Goal: Task Accomplishment & Management: Manage account settings

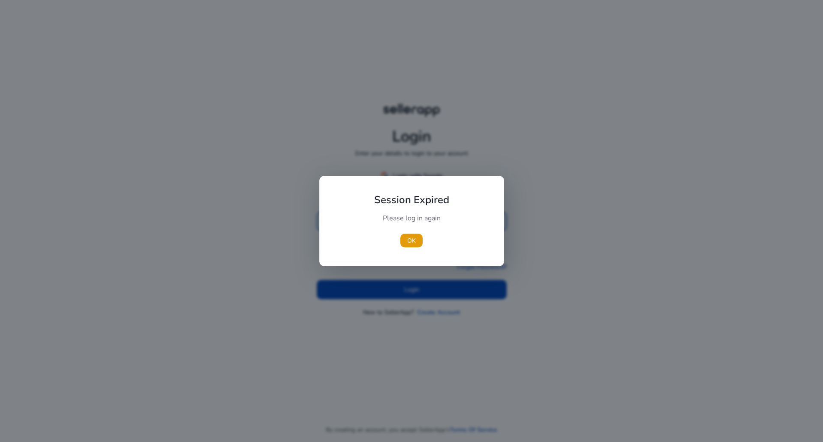
type input "**********"
click at [410, 285] on div at bounding box center [411, 221] width 823 height 442
click at [408, 244] on span "OK" at bounding box center [411, 240] width 9 height 9
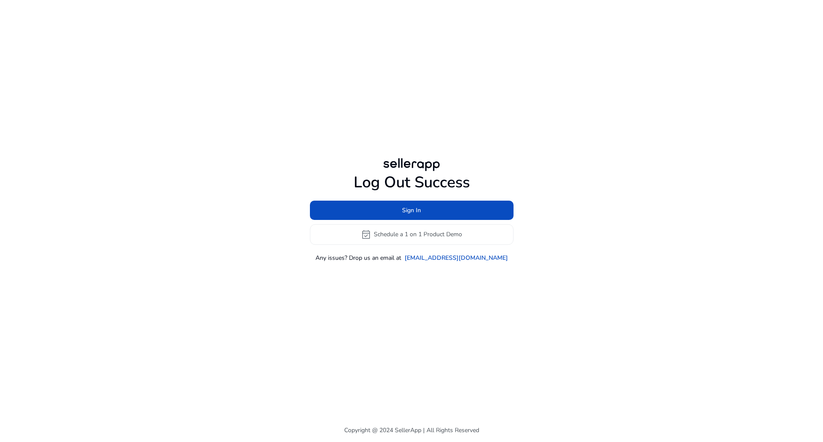
click at [403, 285] on div "Log Out Success Sign In event_available Schedule a 1 on 1 Product Demo Any issu…" at bounding box center [411, 209] width 493 height 418
click at [395, 205] on span at bounding box center [412, 210] width 204 height 21
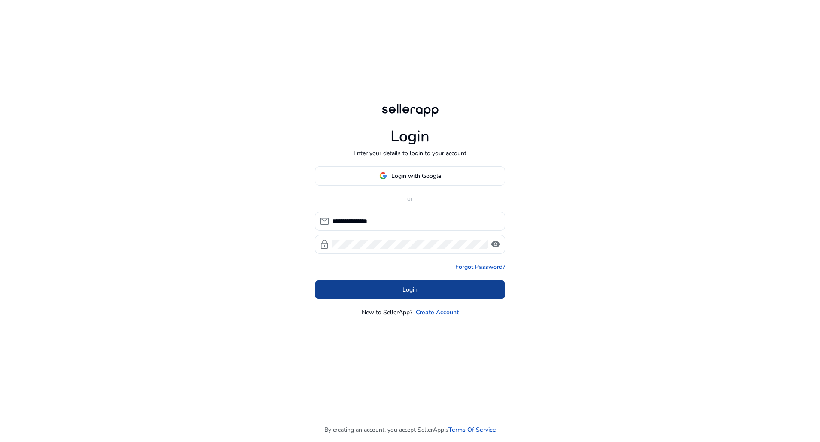
click at [375, 285] on span at bounding box center [410, 289] width 190 height 21
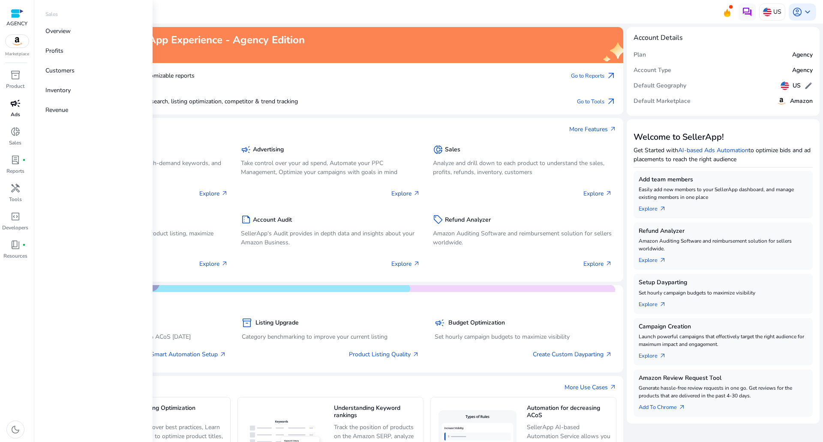
click at [13, 97] on div "campaign" at bounding box center [15, 103] width 24 height 14
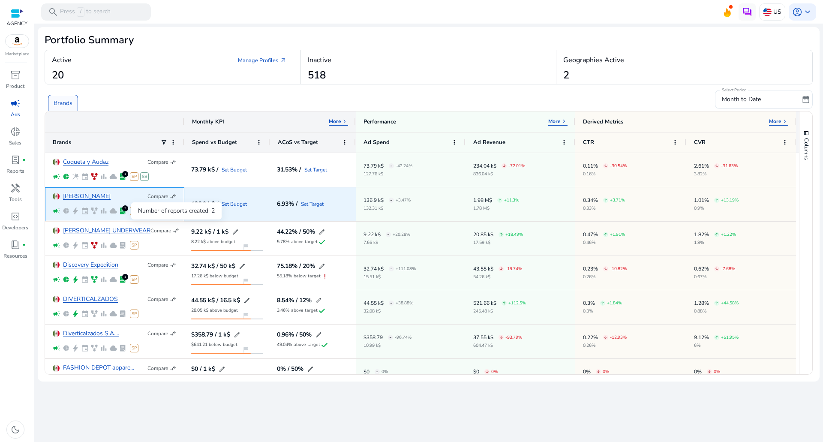
click at [124, 211] on span "lab_profile" at bounding box center [123, 211] width 8 height 8
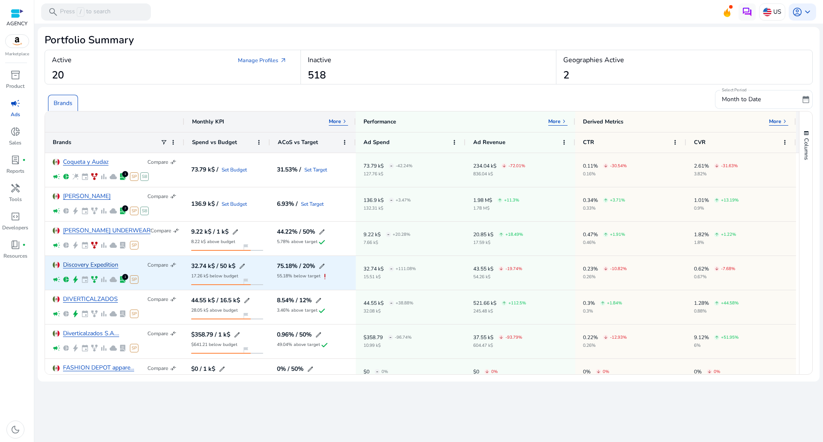
click at [89, 268] on link "Discovery Expedition" at bounding box center [90, 265] width 55 height 6
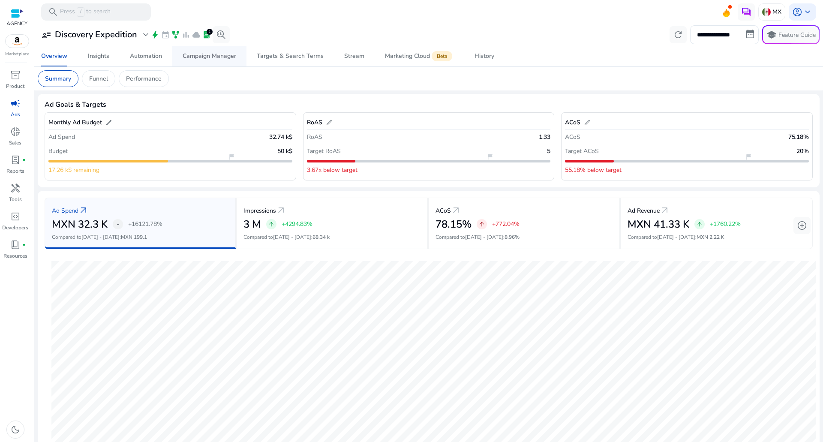
click at [181, 51] on link "Campaign Manager" at bounding box center [209, 56] width 74 height 21
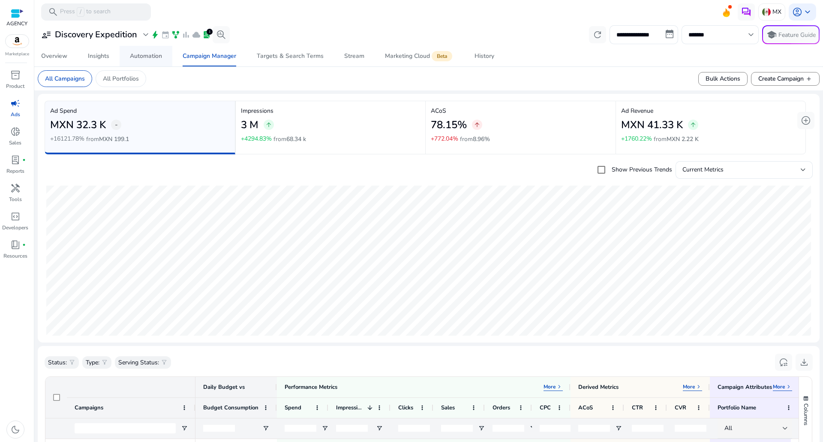
click at [158, 59] on div "Automation" at bounding box center [146, 56] width 32 height 6
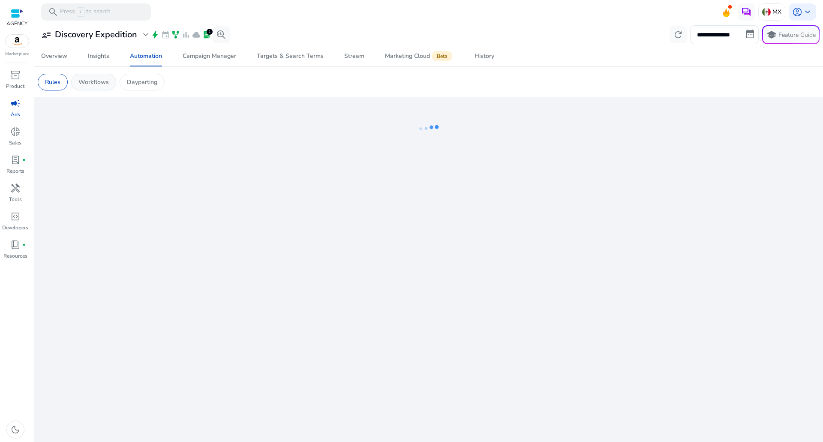
click at [101, 81] on p "Workflows" at bounding box center [93, 82] width 30 height 9
drag, startPoint x: 472, startPoint y: 154, endPoint x: 519, endPoint y: 156, distance: 46.3
click at [503, 158] on div "**********" at bounding box center [429, 233] width 782 height 418
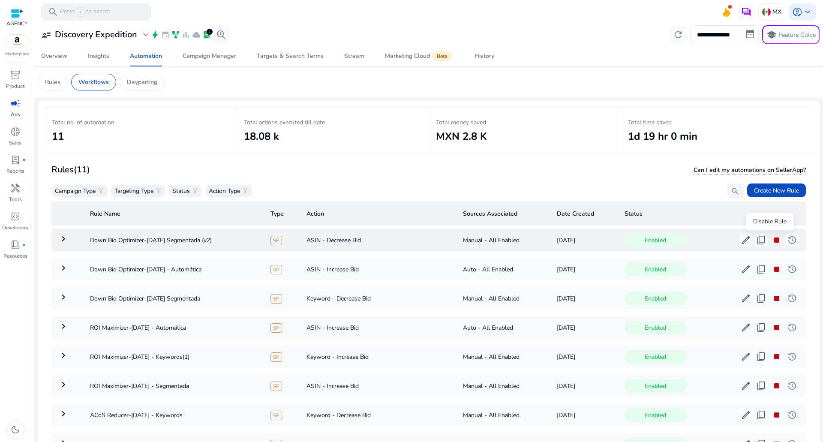
click at [771, 238] on span "stop" at bounding box center [776, 240] width 10 height 10
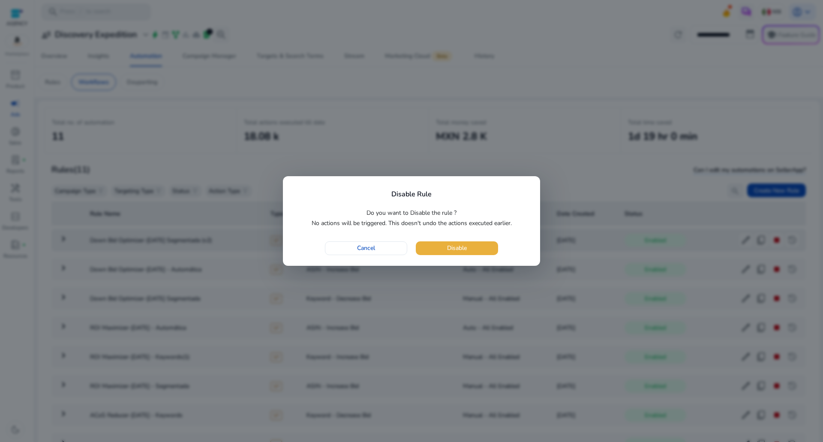
click at [481, 252] on span "button" at bounding box center [457, 248] width 82 height 21
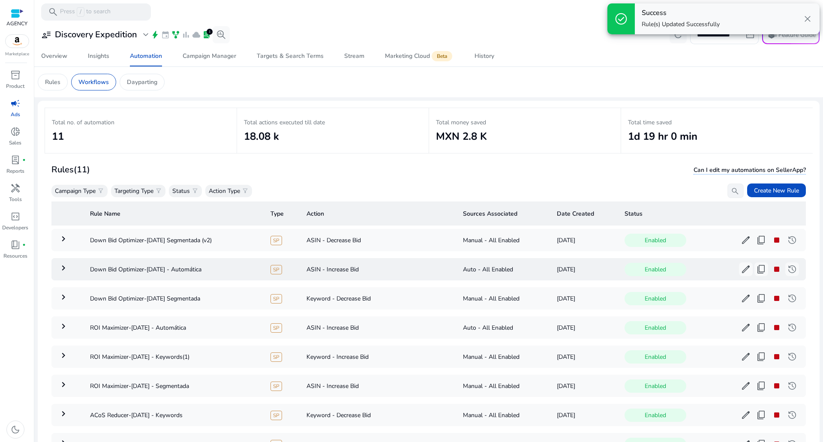
click at [771, 265] on span "stop" at bounding box center [776, 269] width 10 height 10
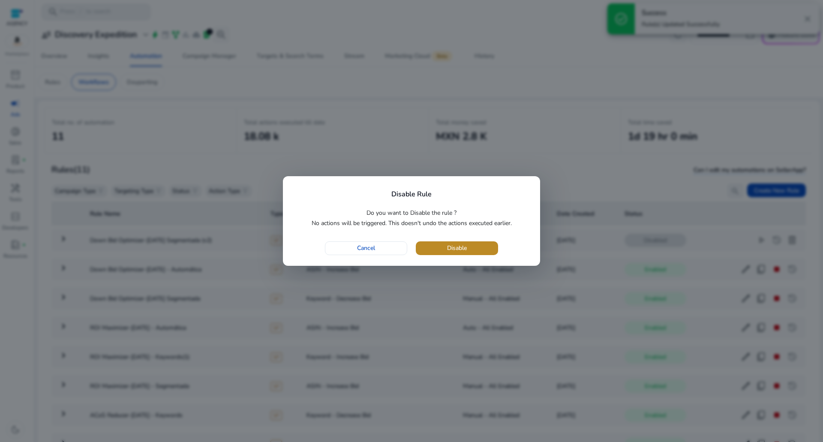
click at [484, 249] on span "button" at bounding box center [457, 248] width 82 height 21
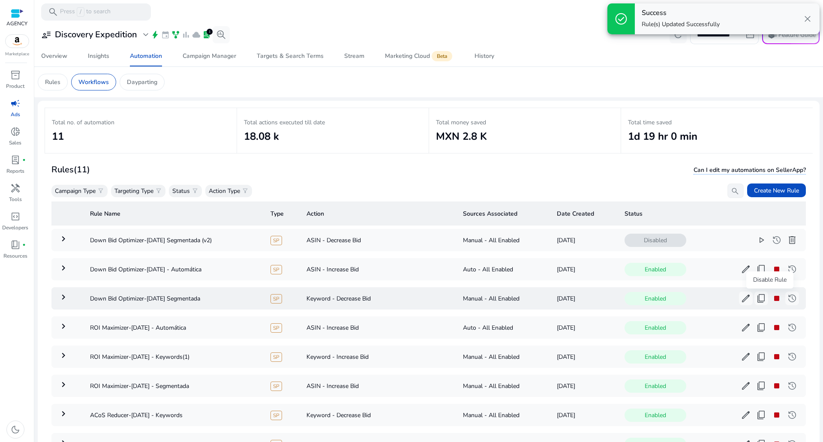
click at [771, 297] on span "stop" at bounding box center [776, 298] width 10 height 10
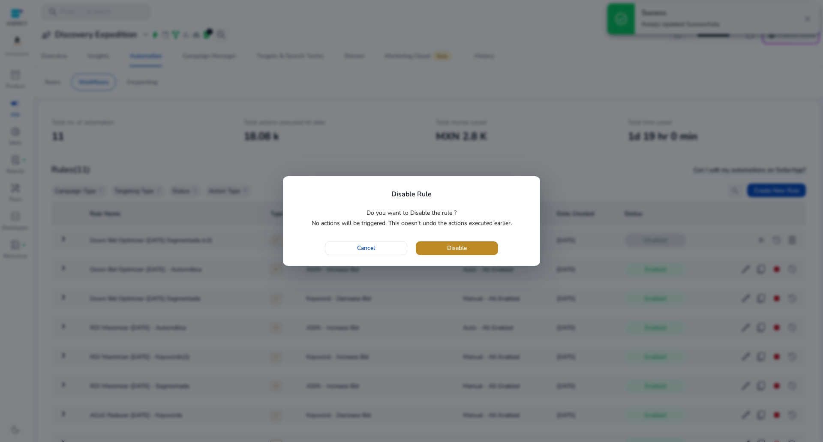
click at [455, 247] on span "Disable" at bounding box center [457, 247] width 20 height 9
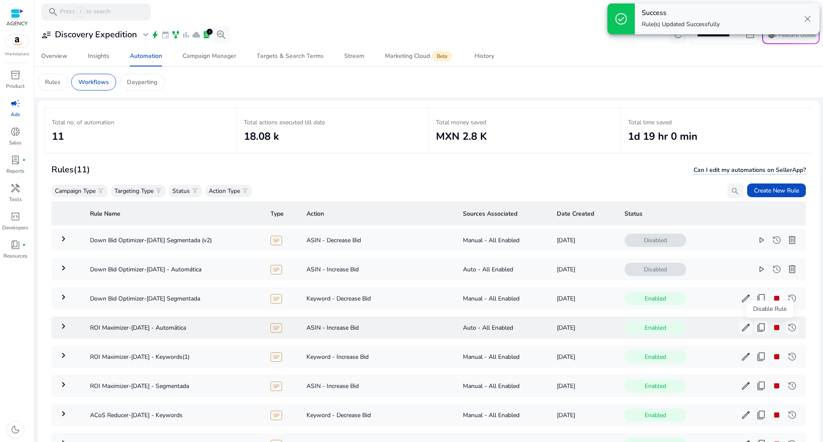
click at [772, 328] on span "stop" at bounding box center [776, 327] width 10 height 10
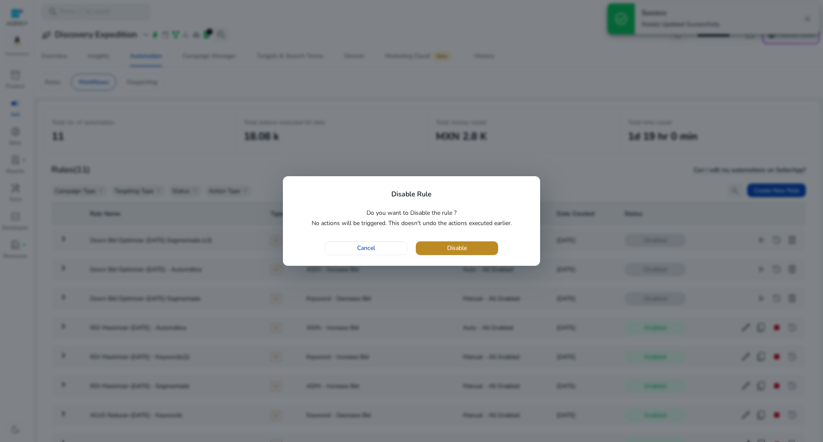
click at [486, 247] on span "button" at bounding box center [457, 248] width 82 height 21
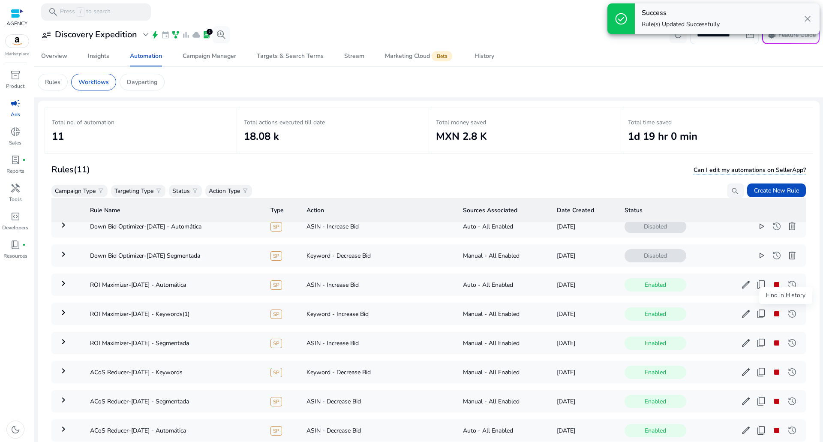
click at [769, 288] on div "Find in History" at bounding box center [785, 295] width 53 height 17
click at [771, 312] on span "stop" at bounding box center [776, 314] width 10 height 10
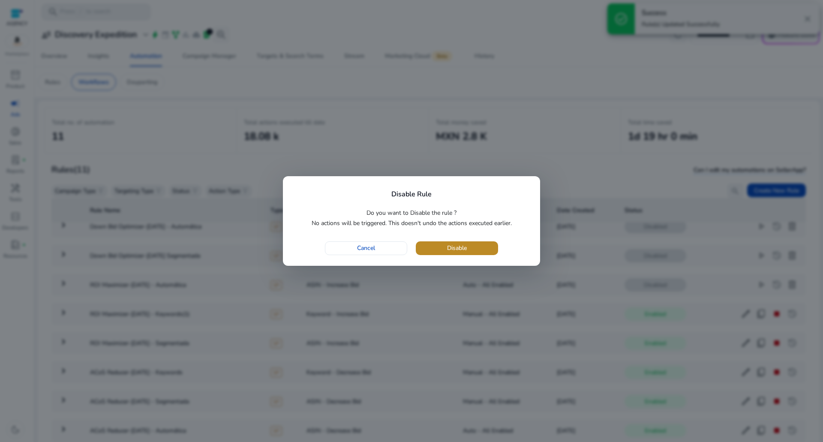
click at [445, 248] on span "button" at bounding box center [457, 248] width 82 height 21
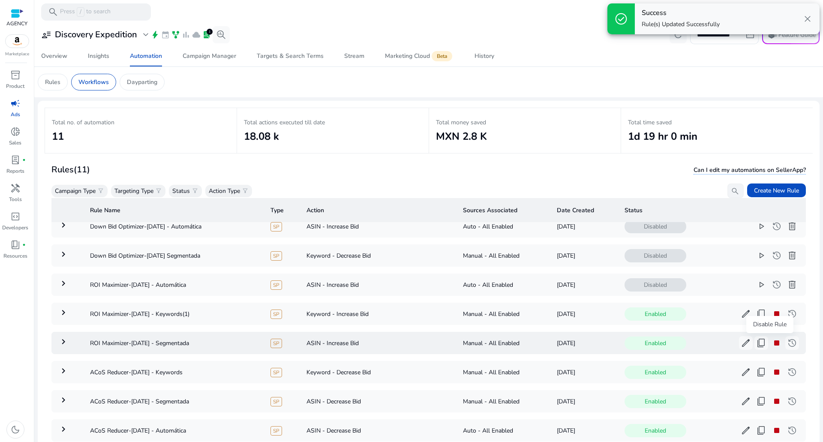
click at [771, 345] on span "stop" at bounding box center [776, 343] width 10 height 10
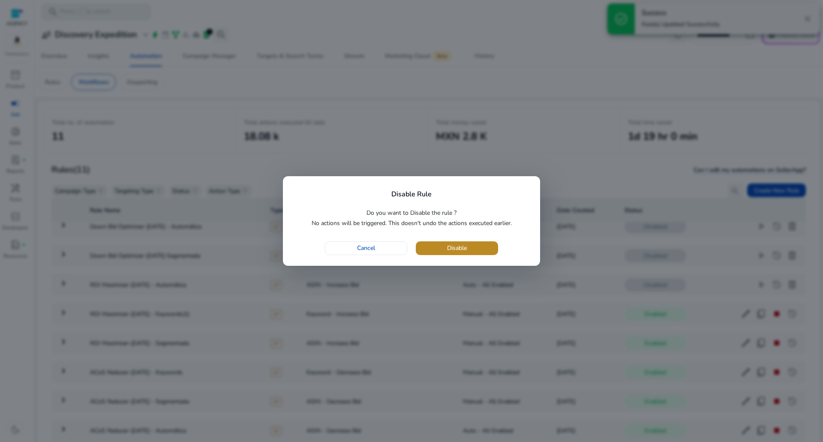
click at [454, 251] on span "Disable" at bounding box center [457, 247] width 20 height 9
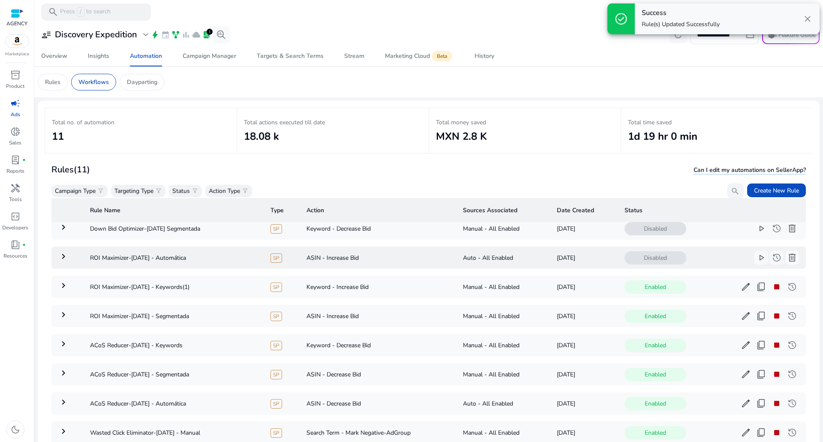
scroll to position [73, 0]
click at [771, 340] on span "stop" at bounding box center [776, 345] width 10 height 10
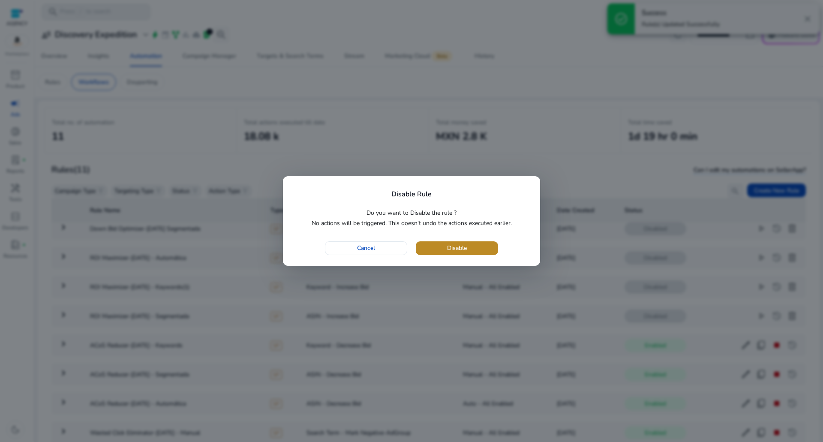
click at [486, 254] on span "button" at bounding box center [457, 248] width 82 height 21
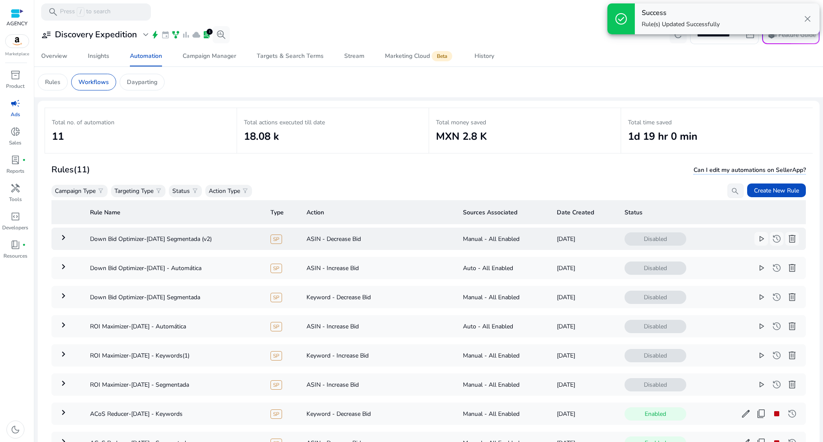
scroll to position [0, 0]
click at [46, 79] on p "Rules" at bounding box center [52, 82] width 15 height 9
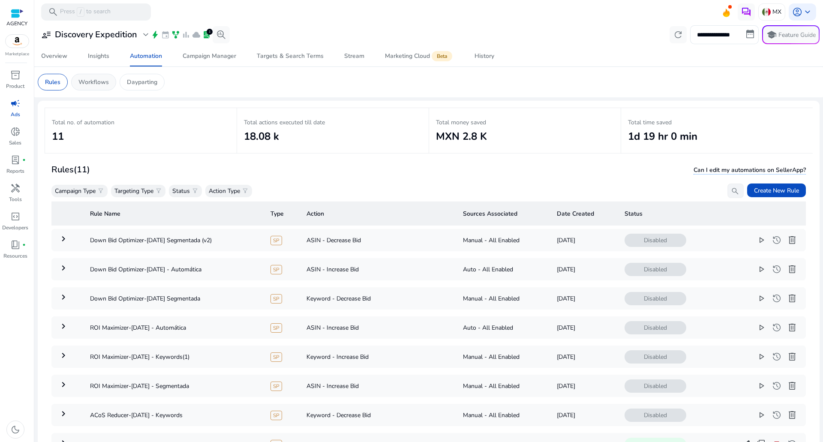
click at [75, 78] on div "Workflows" at bounding box center [93, 82] width 45 height 17
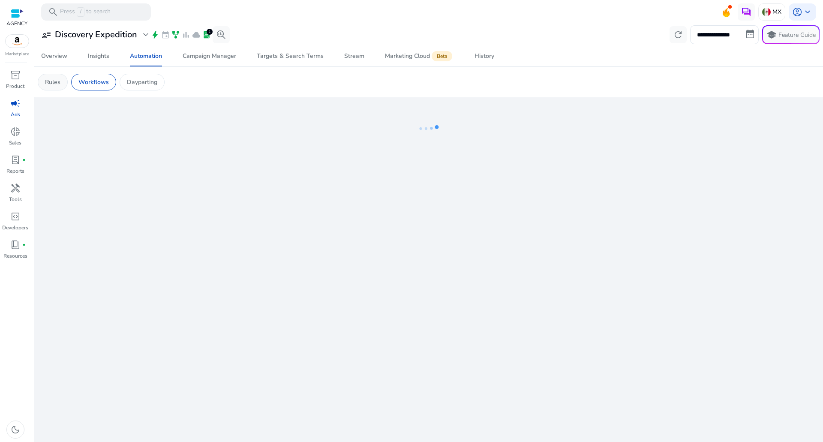
click at [60, 81] on p "Rules" at bounding box center [52, 82] width 15 height 9
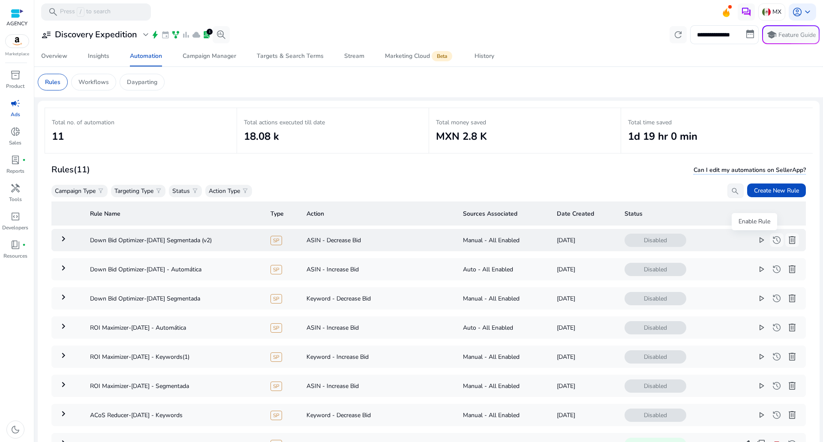
click at [756, 243] on span "play_arrow" at bounding box center [761, 240] width 10 height 10
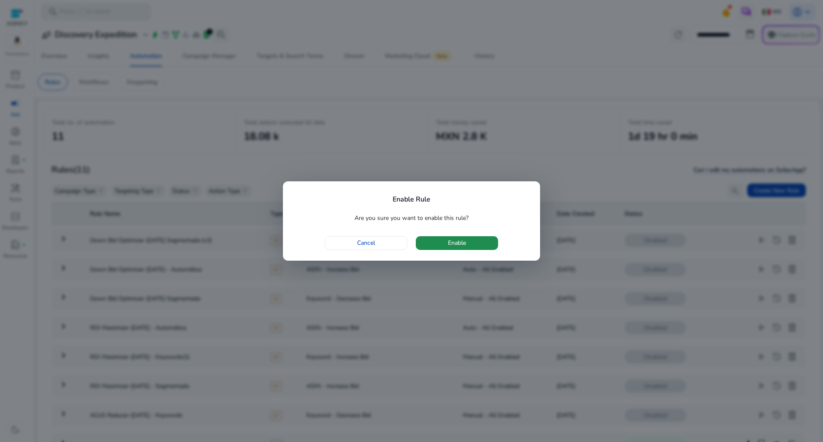
click at [463, 237] on span "button" at bounding box center [457, 243] width 82 height 21
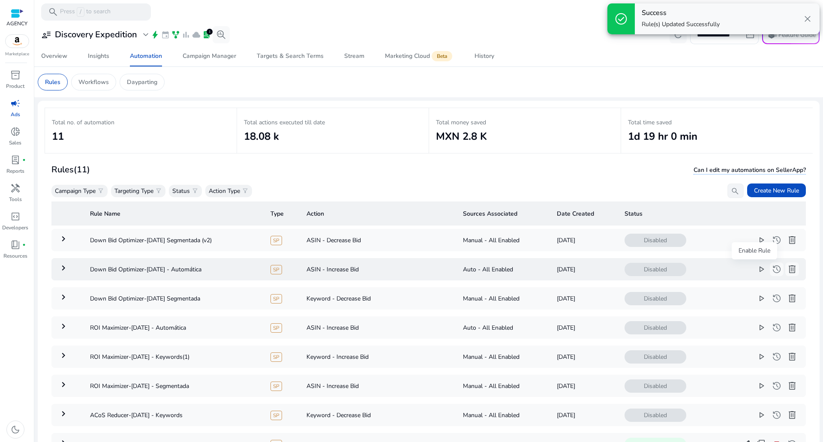
click at [756, 266] on span "play_arrow" at bounding box center [761, 269] width 10 height 10
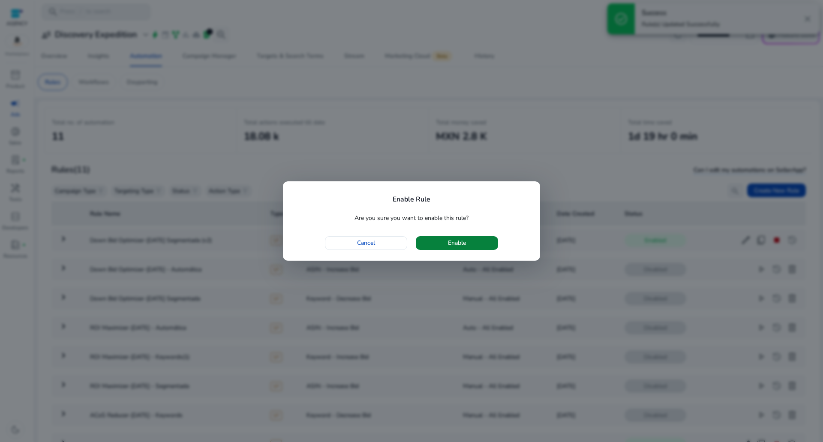
click at [461, 237] on span "button" at bounding box center [457, 243] width 82 height 21
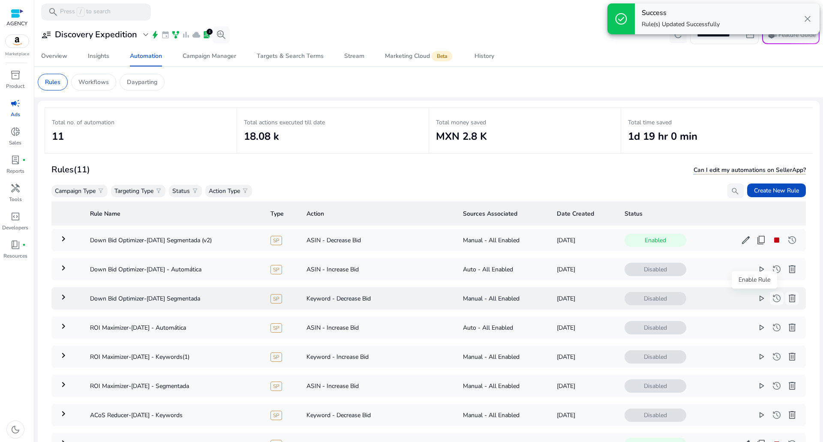
click at [756, 294] on span "play_arrow" at bounding box center [761, 298] width 10 height 10
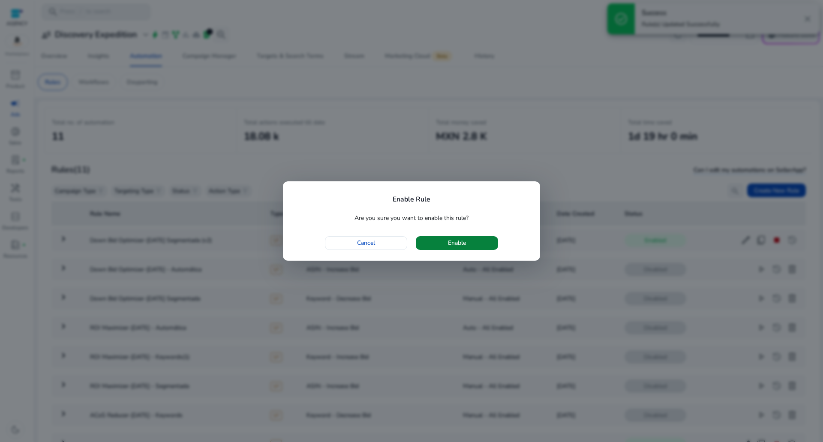
click at [469, 239] on span "button" at bounding box center [457, 243] width 82 height 21
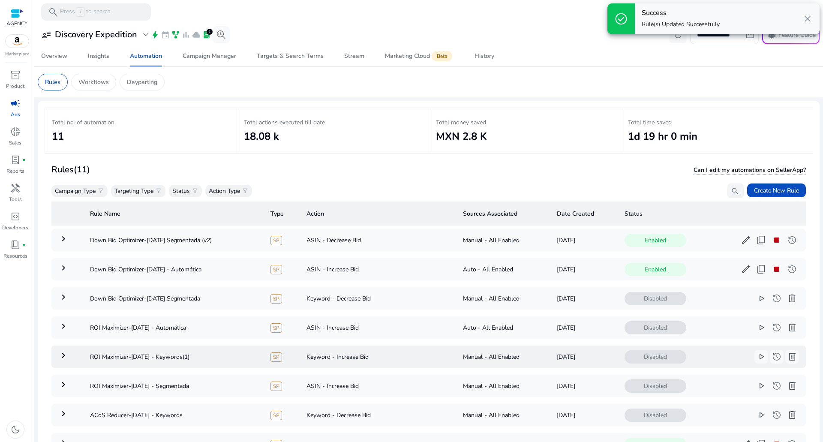
scroll to position [43, 0]
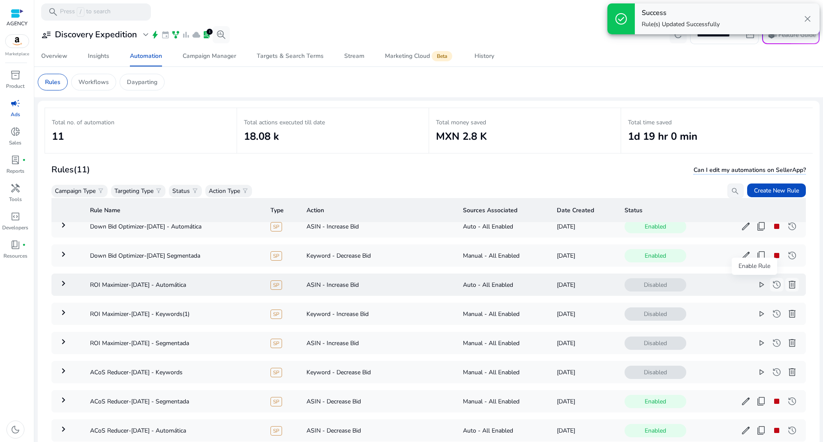
click at [756, 282] on span "play_arrow" at bounding box center [761, 284] width 10 height 10
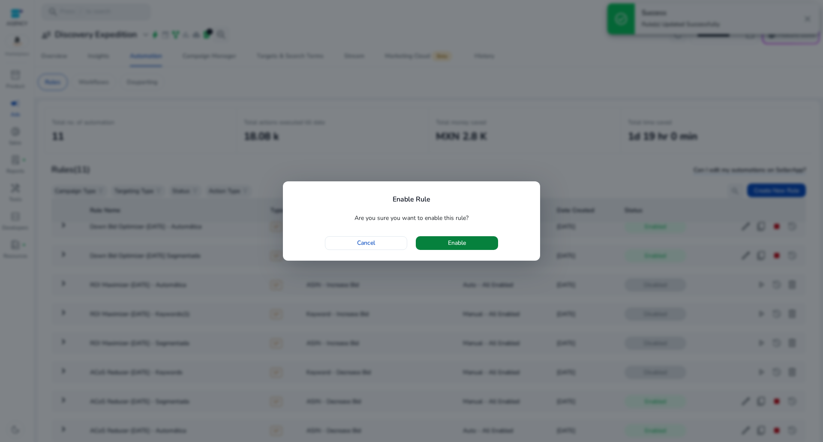
click at [461, 246] on span "Enable" at bounding box center [457, 242] width 18 height 9
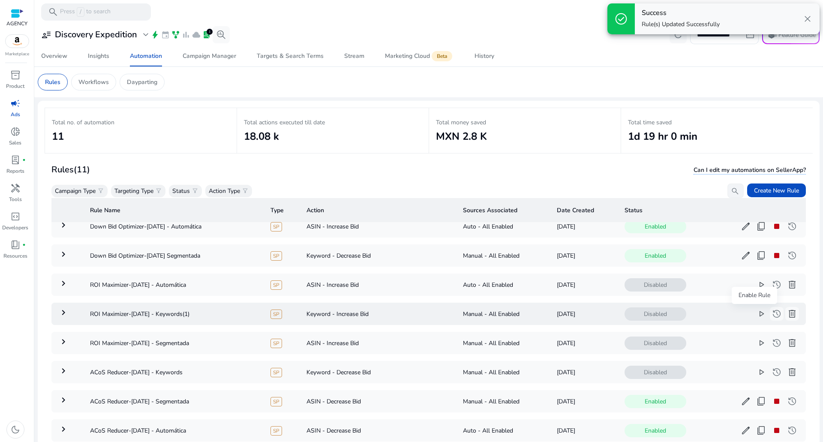
click at [760, 311] on button "play_arrow" at bounding box center [761, 314] width 14 height 14
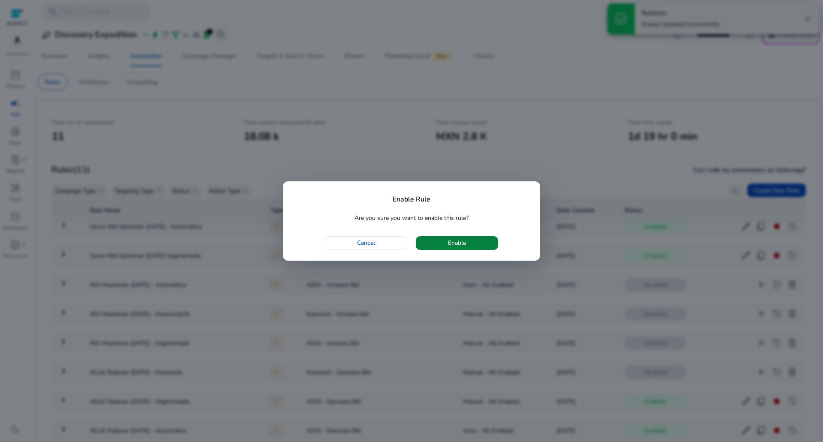
click at [484, 242] on span "button" at bounding box center [457, 243] width 82 height 21
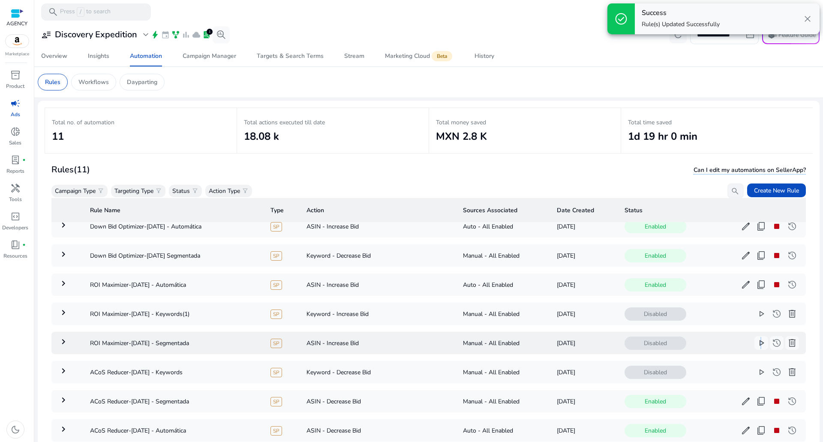
click at [753, 334] on td "Disabled play_arrow history delete more_horiz" at bounding box center [712, 343] width 188 height 22
click at [754, 337] on button "play_arrow" at bounding box center [761, 343] width 14 height 14
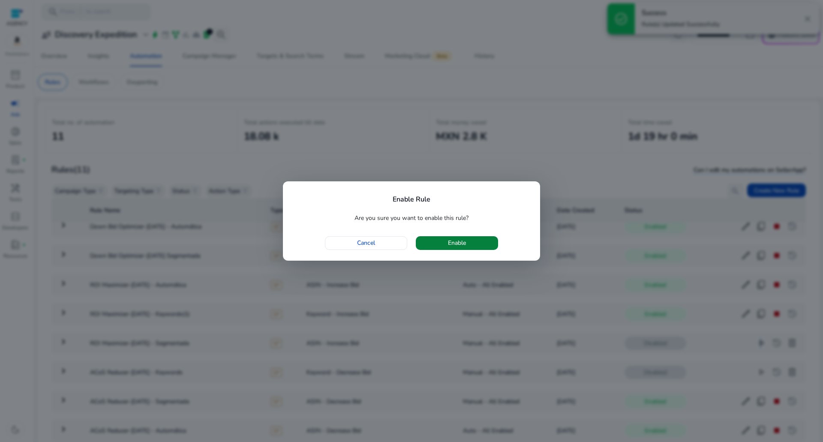
click at [460, 237] on span "button" at bounding box center [457, 243] width 82 height 21
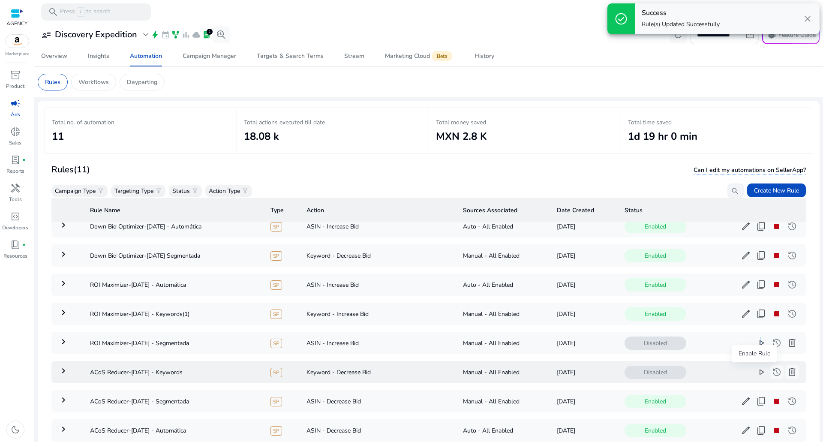
click at [756, 371] on span "play_arrow" at bounding box center [761, 372] width 10 height 10
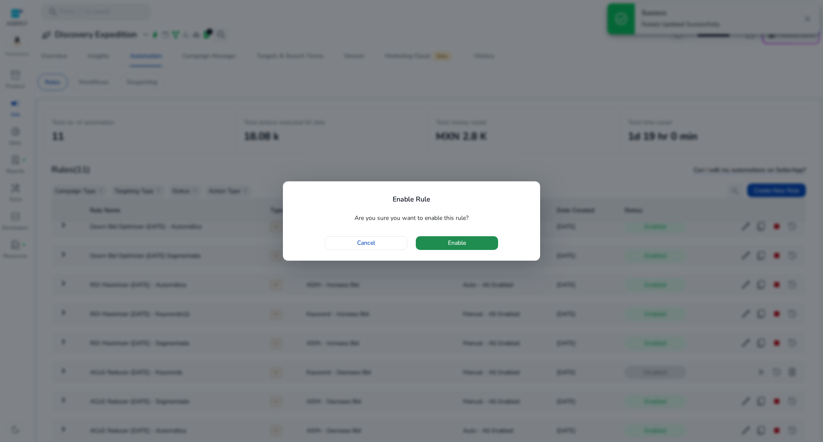
click at [435, 241] on span "button" at bounding box center [457, 243] width 82 height 21
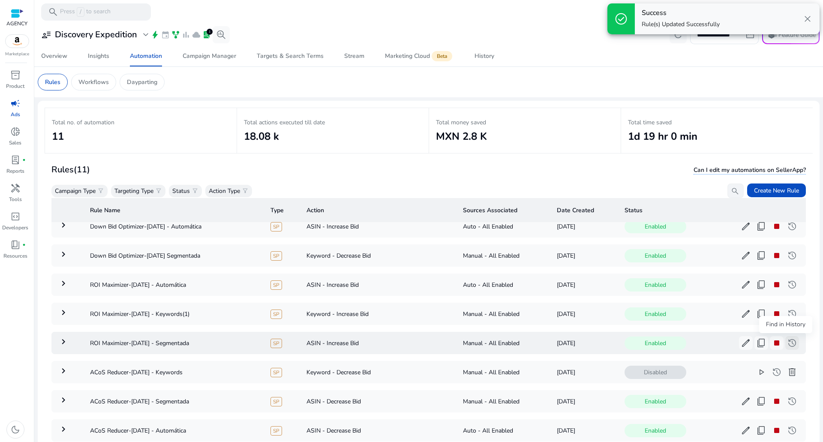
click at [787, 341] on span "history" at bounding box center [792, 343] width 10 height 10
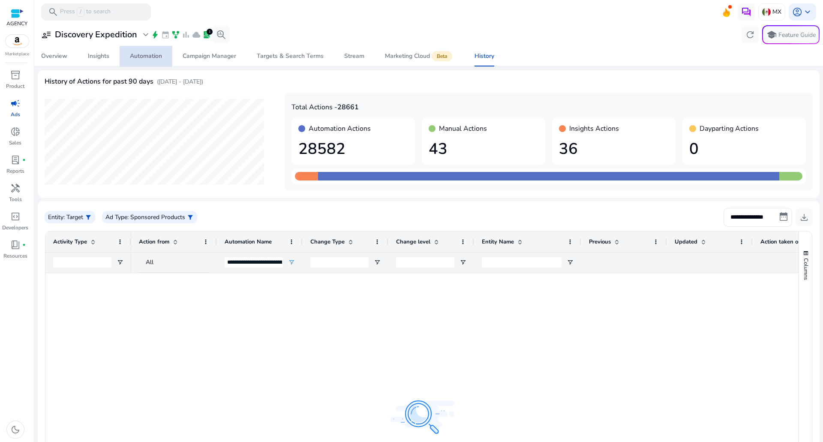
click at [152, 56] on div "Automation" at bounding box center [146, 56] width 32 height 6
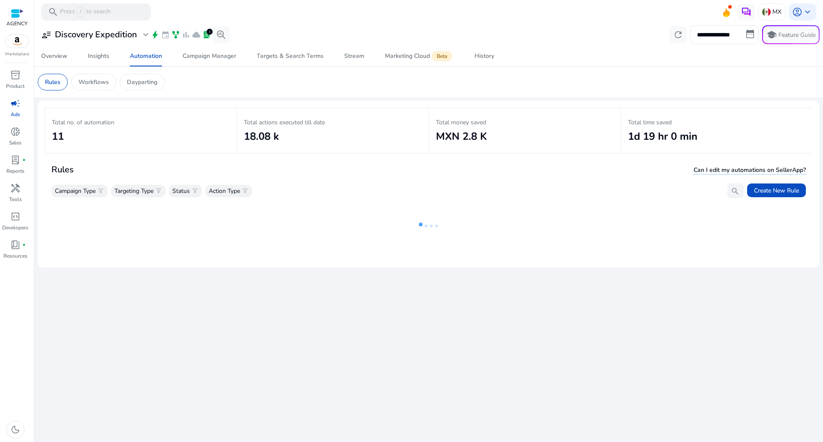
click at [117, 79] on div "Rules Workflows Dayparting" at bounding box center [101, 82] width 127 height 17
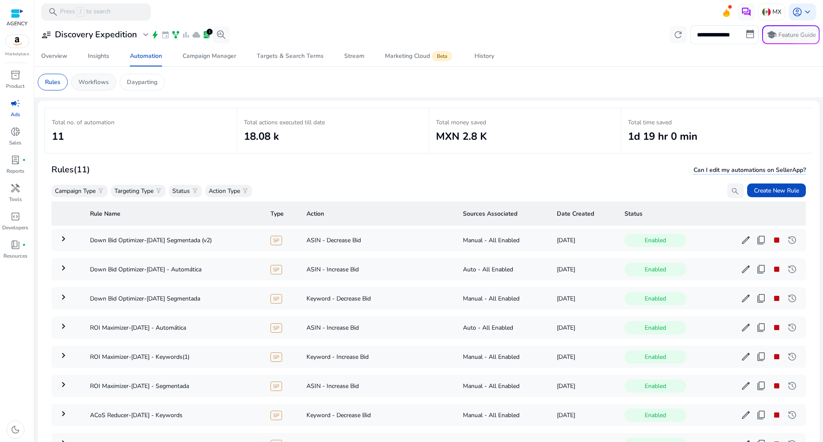
click at [78, 77] on div "Workflows" at bounding box center [93, 82] width 45 height 17
